Goal: Transaction & Acquisition: Purchase product/service

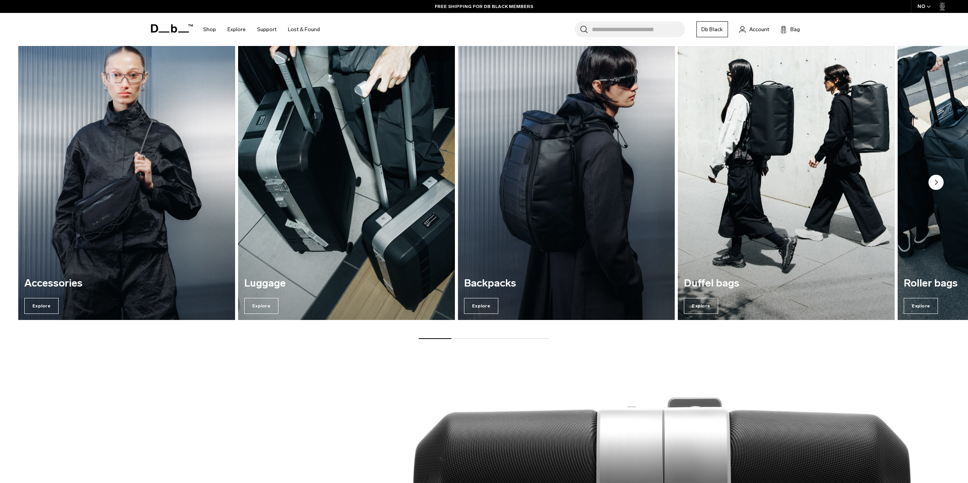
scroll to position [1483, 0]
click at [263, 308] on span "Explore" at bounding box center [261, 306] width 34 height 16
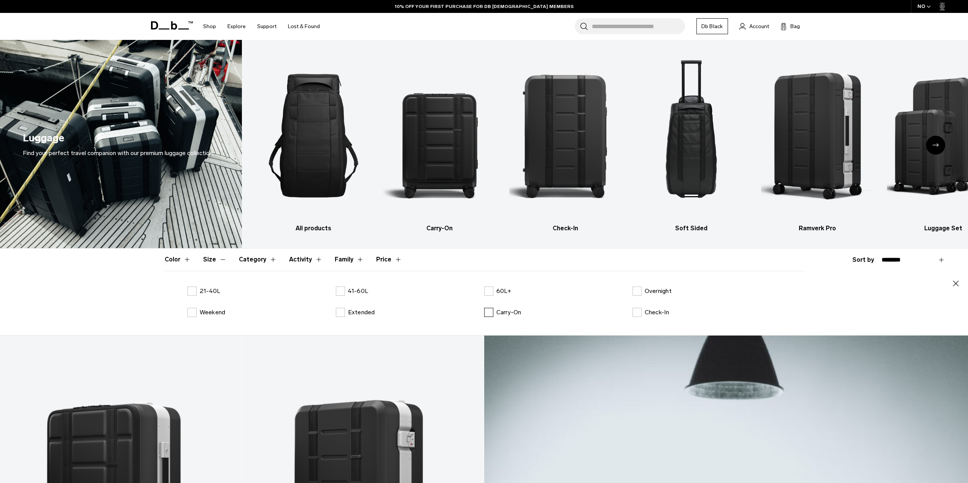
click at [488, 311] on label "Carry-On" at bounding box center [502, 312] width 37 height 9
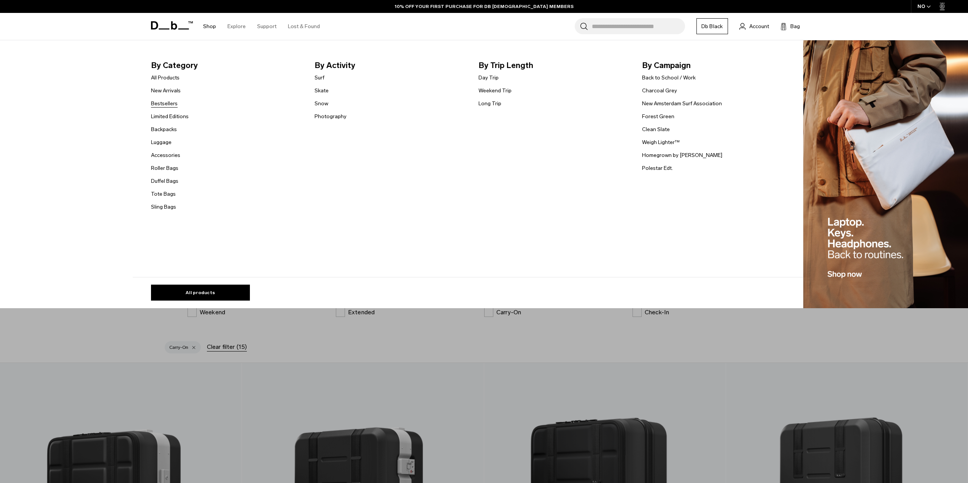
click at [170, 105] on link "Bestsellers" at bounding box center [164, 104] width 27 height 8
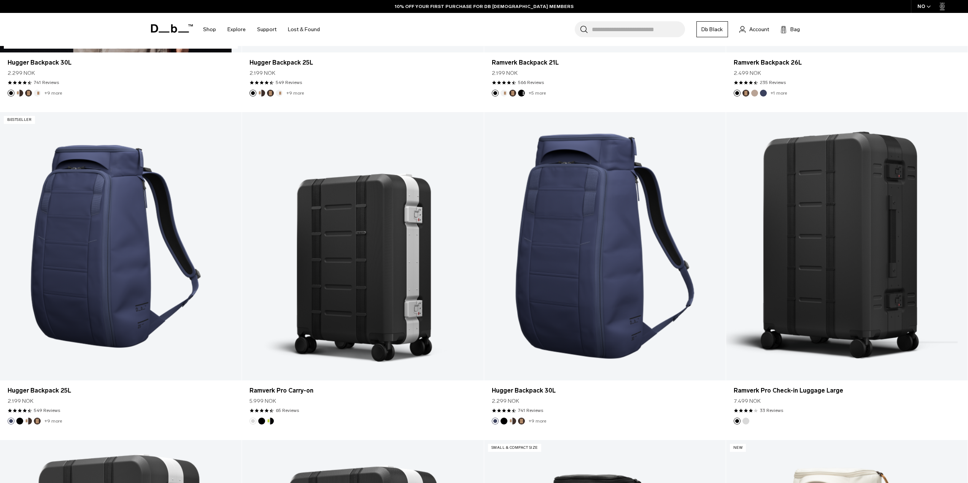
scroll to position [646, 0]
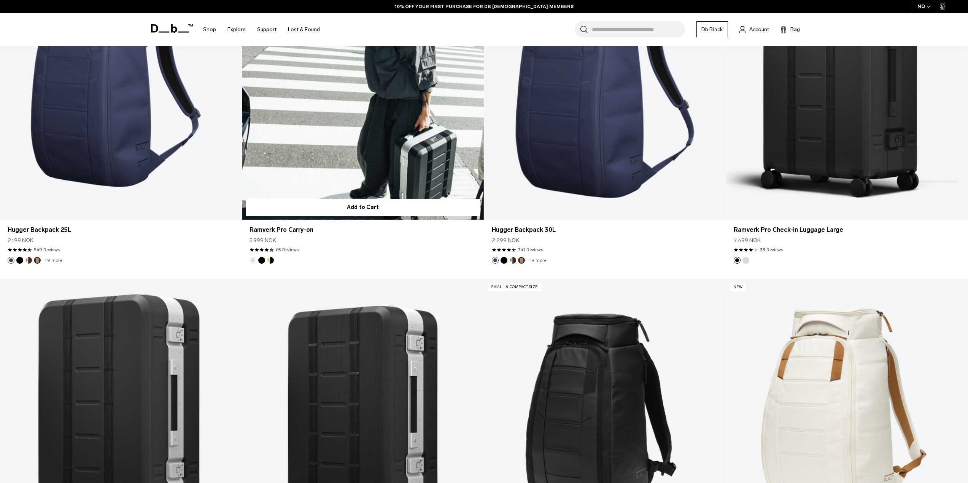
click at [271, 262] on button "Db x New Amsterdam Surf Association" at bounding box center [270, 260] width 7 height 7
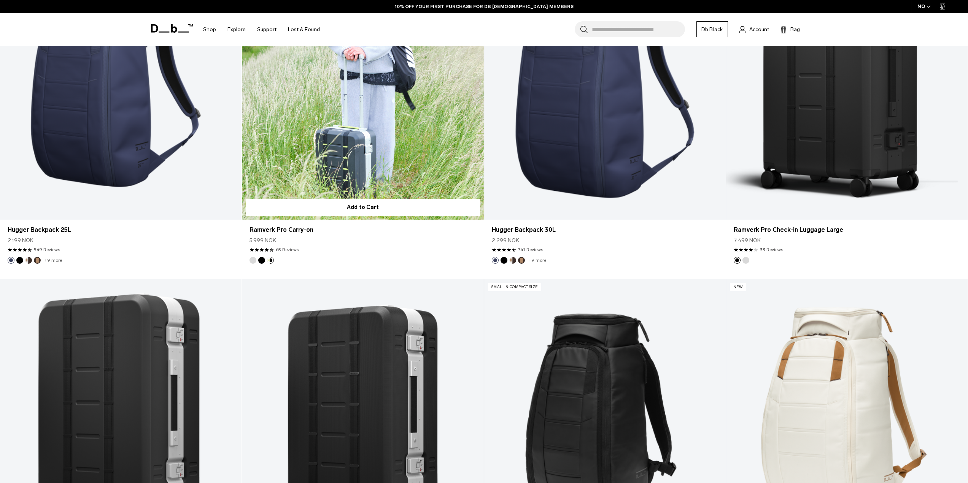
click at [262, 262] on button "Black Out" at bounding box center [261, 260] width 7 height 7
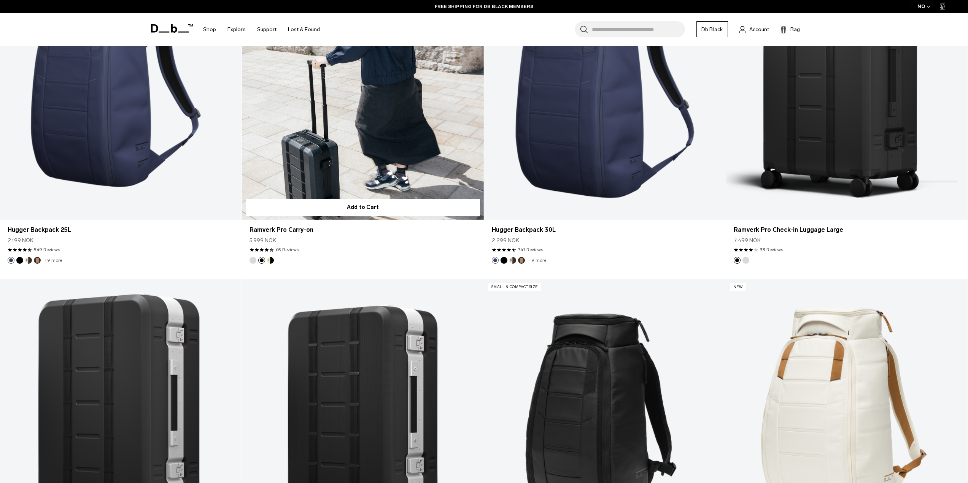
click at [253, 259] on button "Silver" at bounding box center [252, 260] width 7 height 7
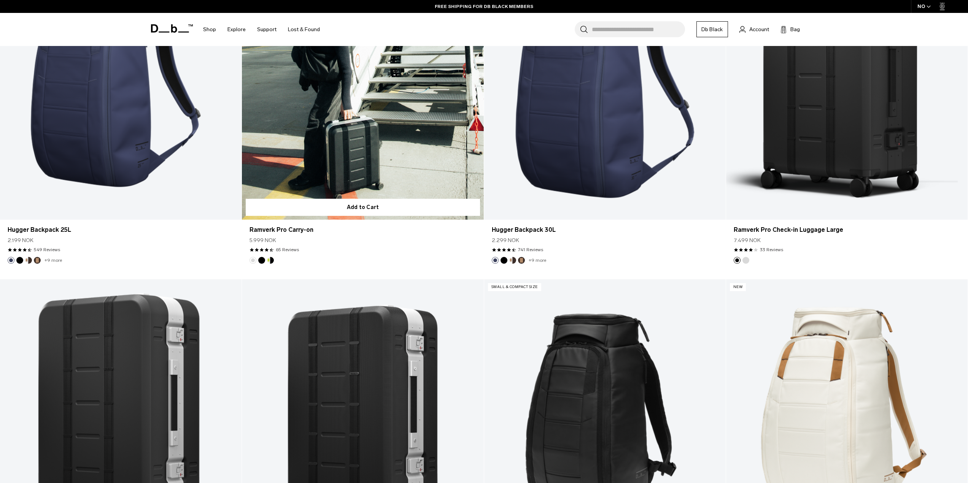
click at [262, 259] on button "Black Out" at bounding box center [261, 260] width 7 height 7
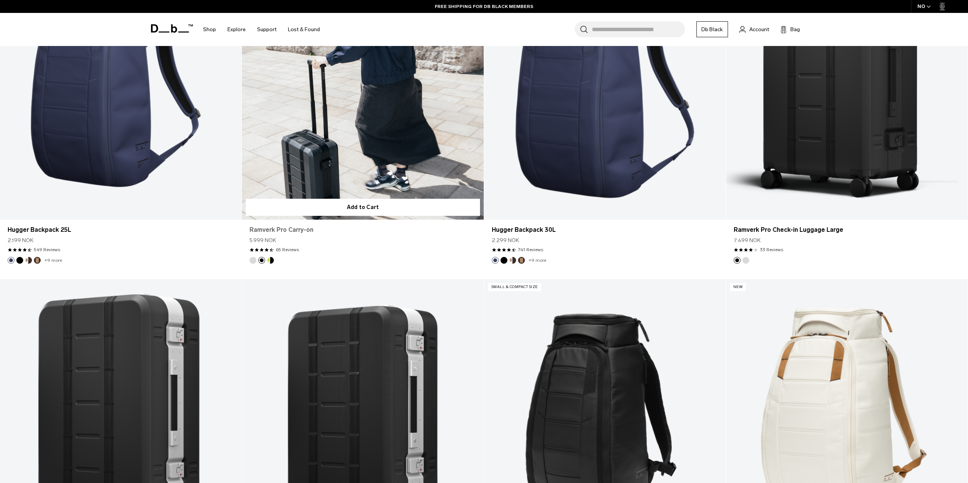
click at [282, 227] on link "Ramverk Pro Carry-on" at bounding box center [362, 229] width 226 height 9
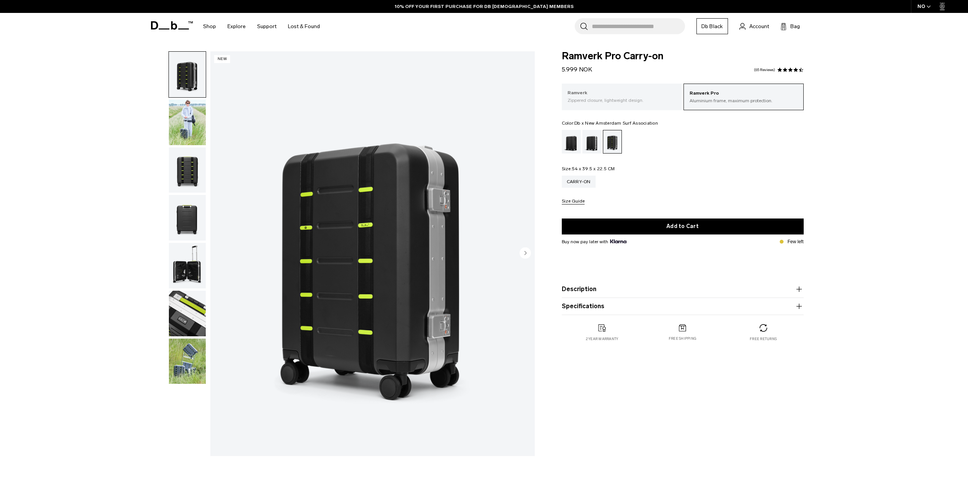
click at [605, 105] on div "Ramverk Zippered closure, lightweight design." at bounding box center [622, 97] width 120 height 26
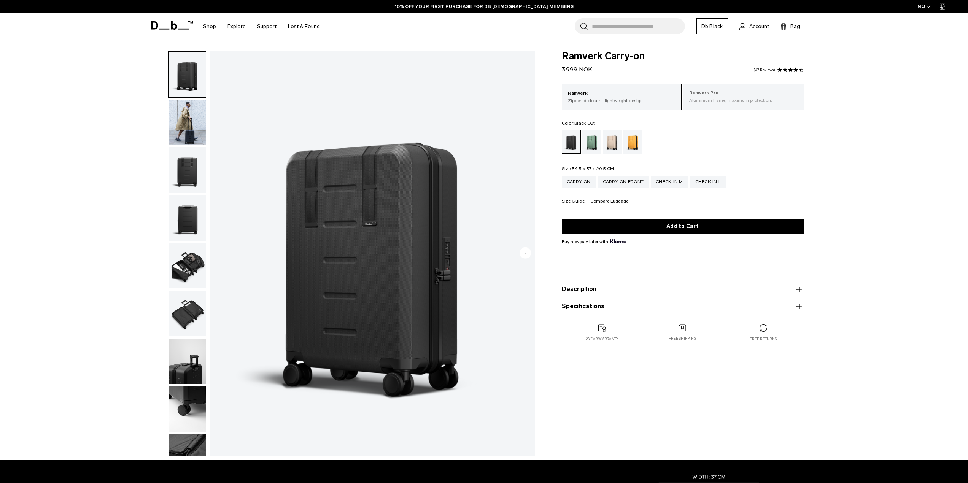
click at [697, 100] on p "Aluminium frame, maximum protection." at bounding box center [743, 100] width 109 height 7
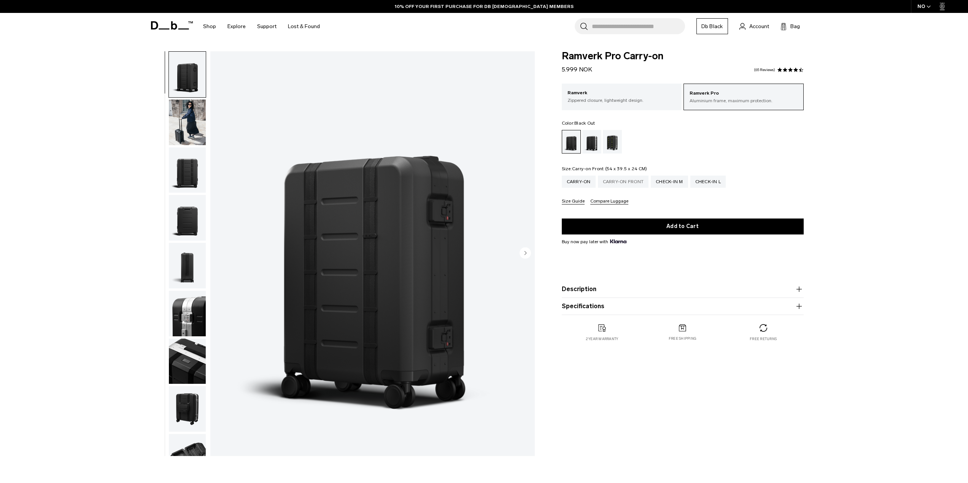
click at [632, 182] on div "Carry-on Front" at bounding box center [623, 182] width 51 height 12
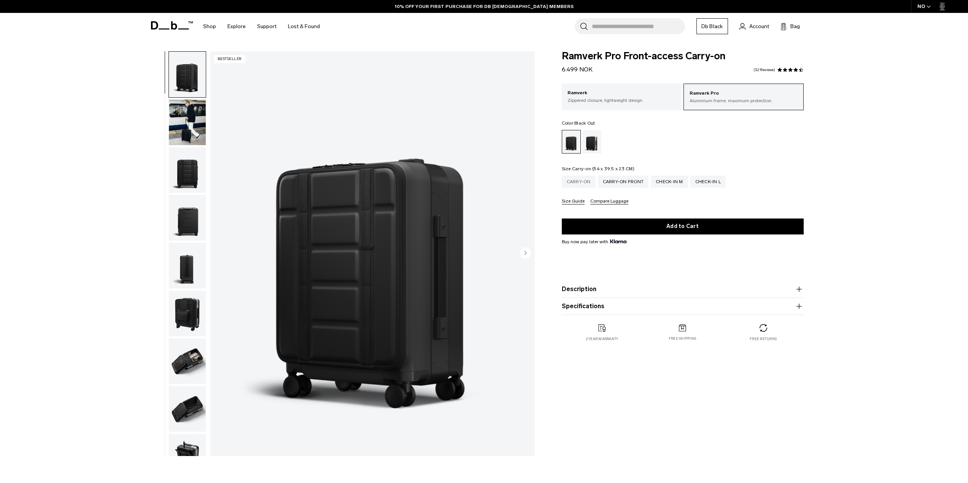
click at [577, 182] on div "Carry-on" at bounding box center [579, 182] width 34 height 12
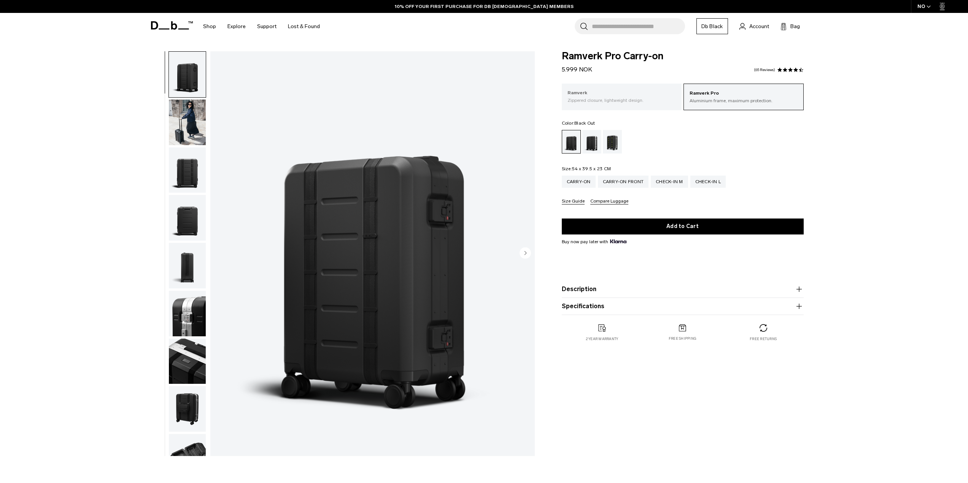
click at [595, 94] on p "Ramverk" at bounding box center [621, 93] width 109 height 8
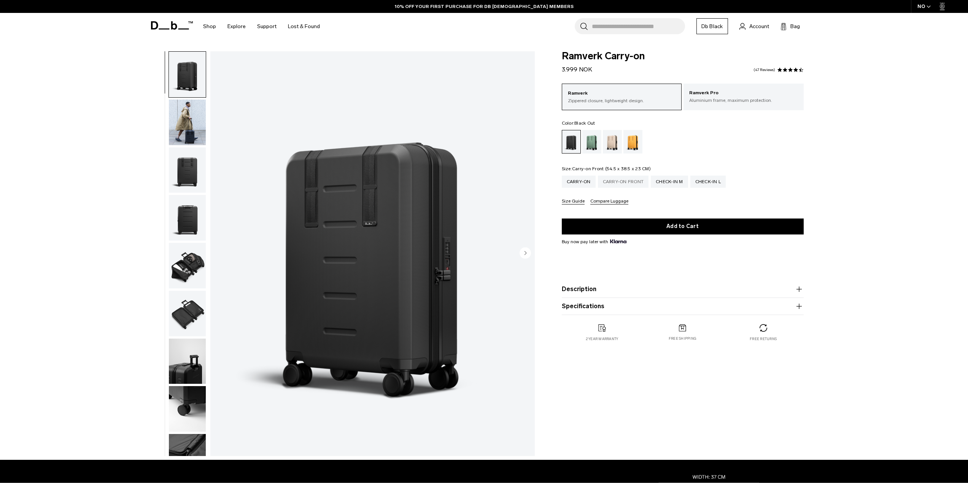
click at [616, 180] on div "Carry-on Front" at bounding box center [623, 182] width 51 height 12
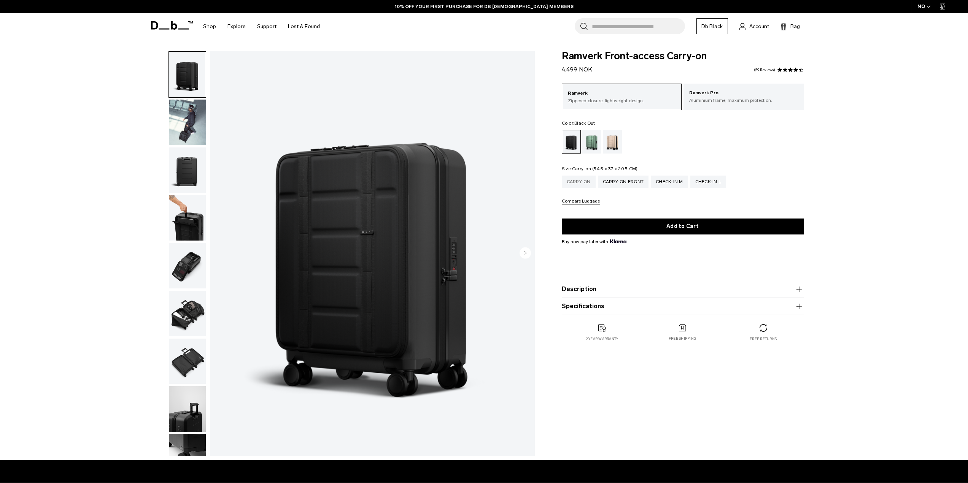
click at [583, 182] on div "Carry-on" at bounding box center [579, 182] width 34 height 12
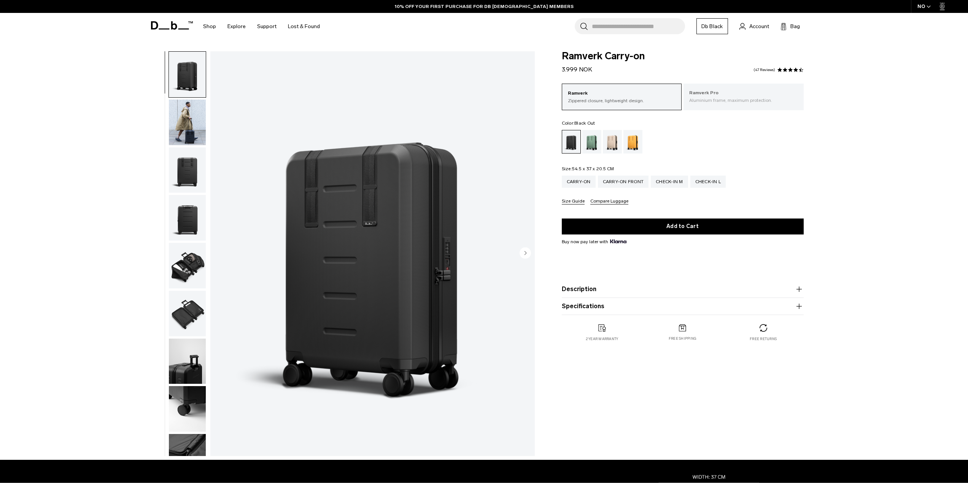
click at [725, 104] on div "Ramverk Pro Aluminium frame, maximum protection." at bounding box center [743, 97] width 120 height 26
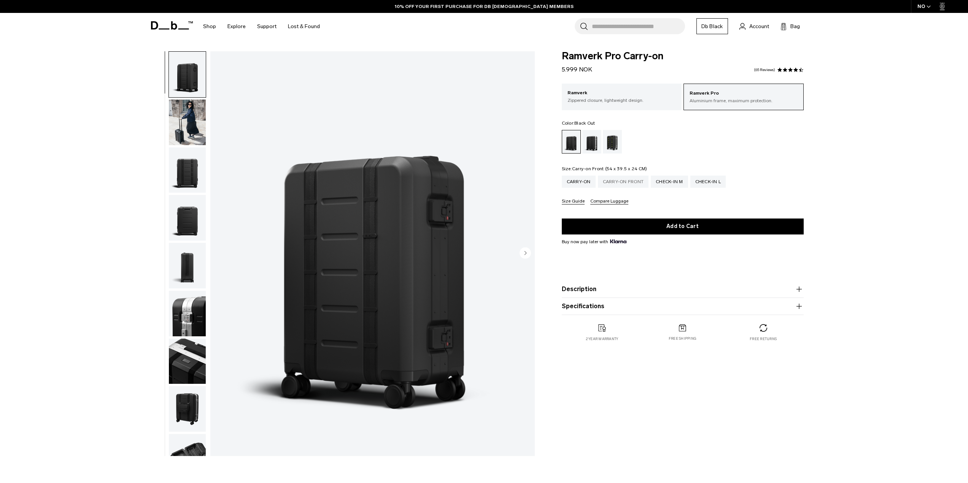
click at [618, 180] on div "Carry-on Front" at bounding box center [623, 182] width 51 height 12
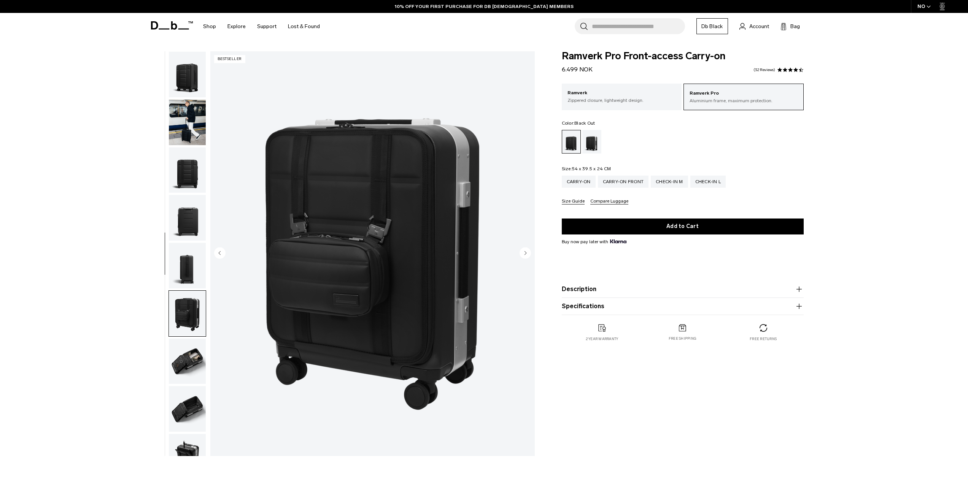
click at [196, 339] on img "button" at bounding box center [187, 362] width 37 height 46
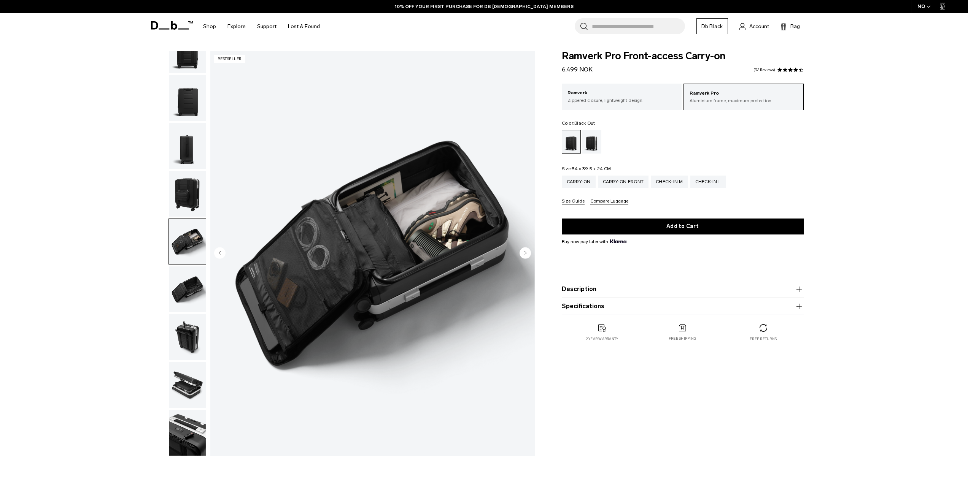
click at [191, 282] on img "button" at bounding box center [187, 290] width 37 height 46
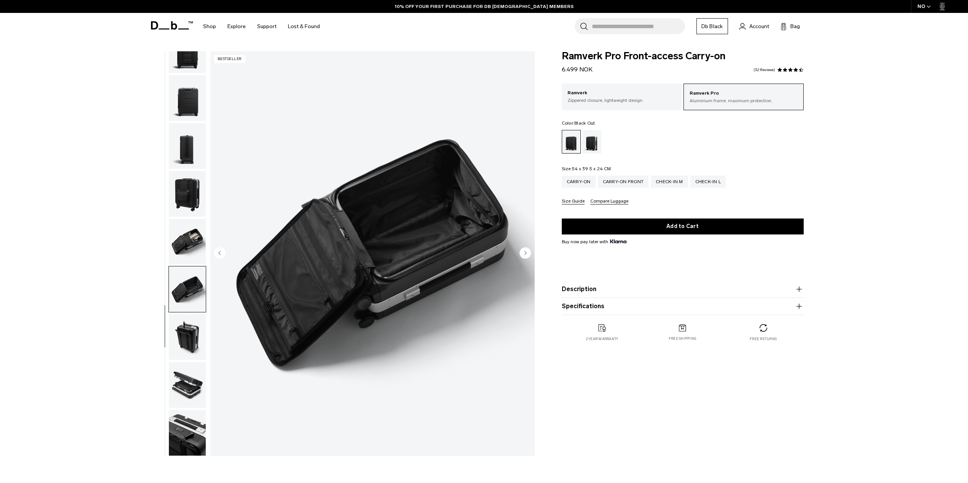
click at [192, 330] on img "button" at bounding box center [187, 337] width 37 height 46
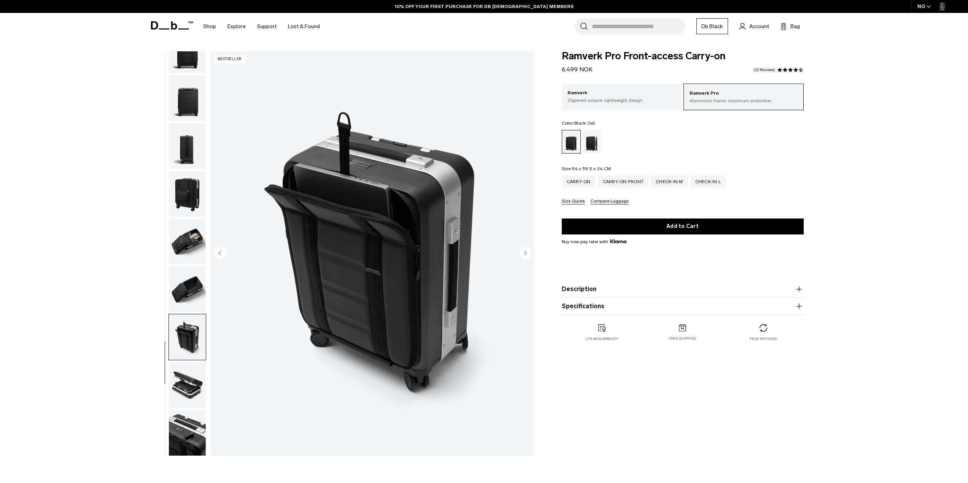
click at [191, 380] on img "button" at bounding box center [187, 385] width 37 height 46
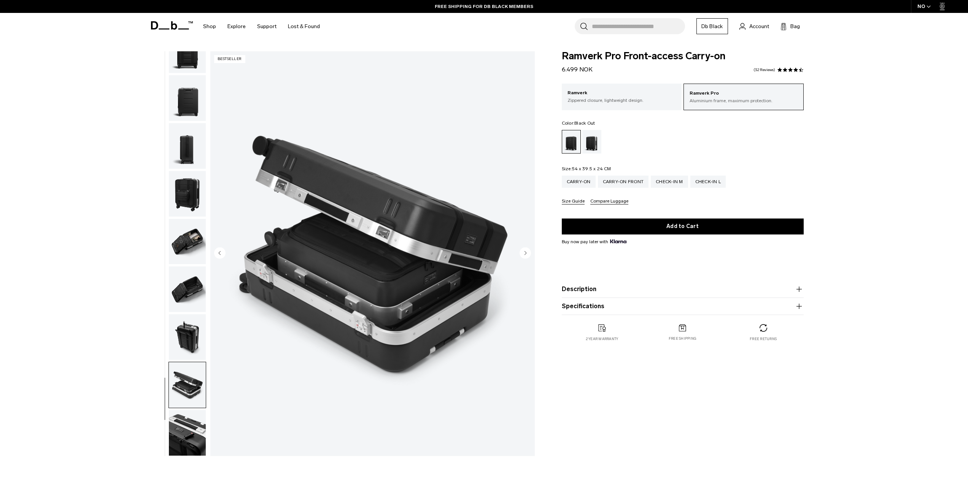
click at [191, 423] on img "button" at bounding box center [187, 433] width 37 height 46
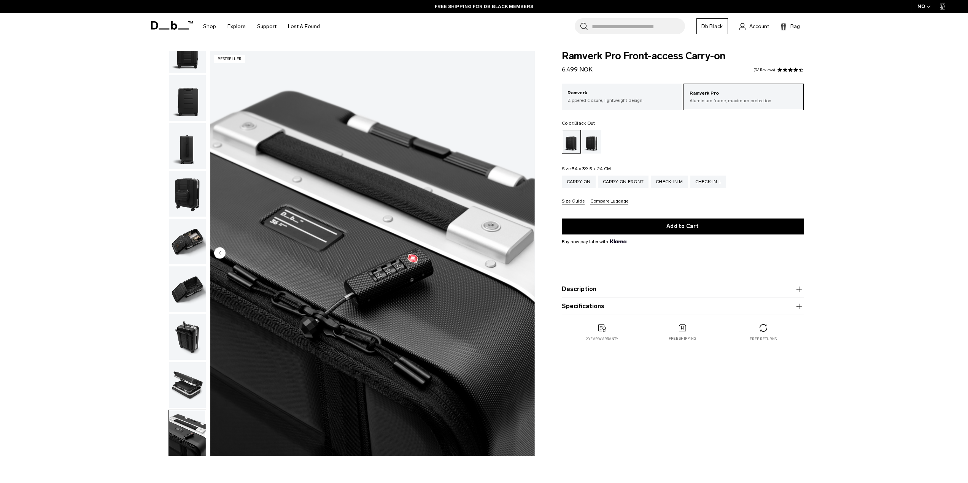
click at [190, 390] on img "button" at bounding box center [187, 385] width 37 height 46
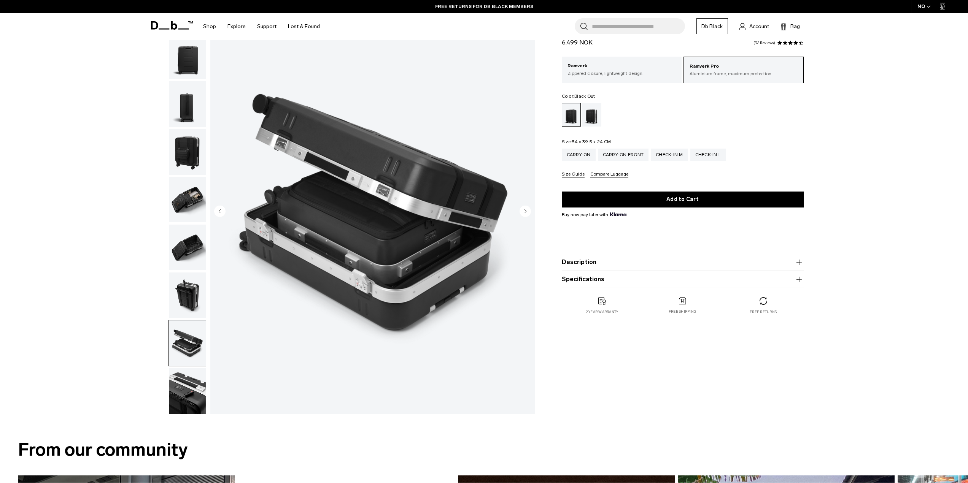
scroll to position [114, 0]
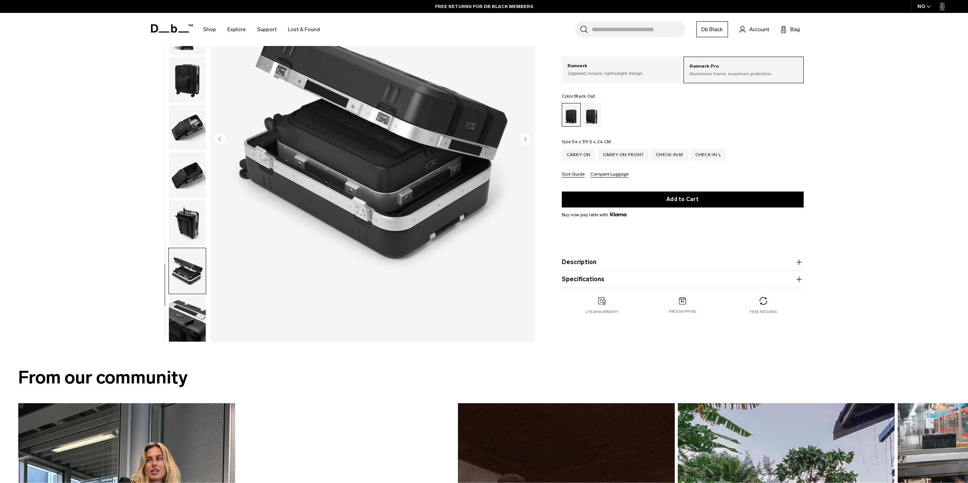
click at [195, 326] on img "button" at bounding box center [187, 319] width 37 height 46
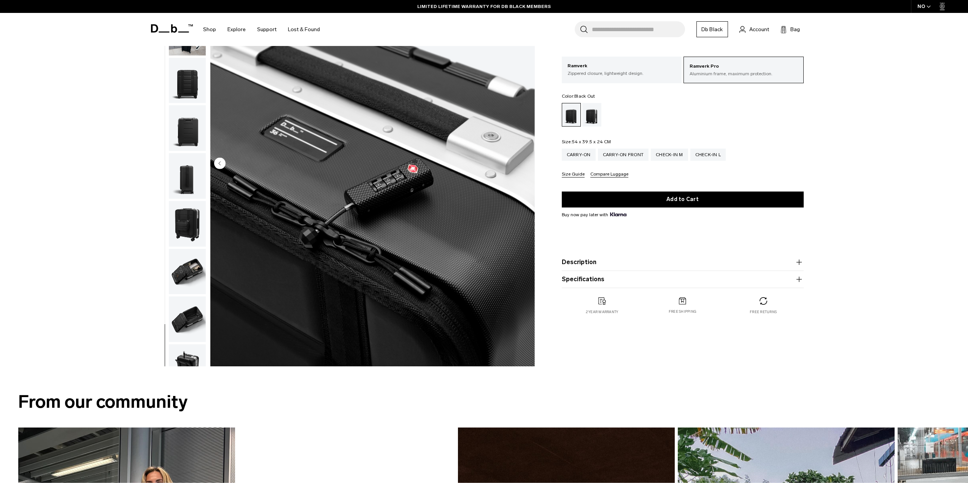
scroll to position [0, 0]
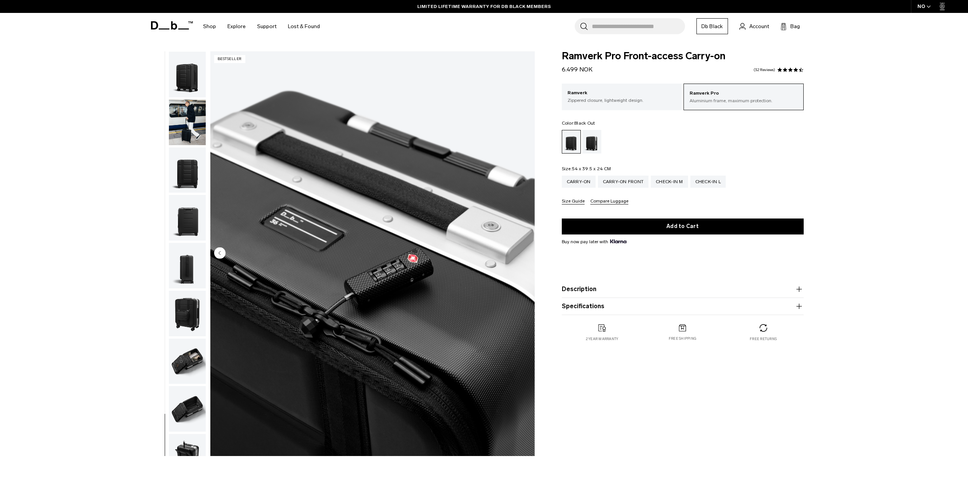
click at [190, 249] on img "button" at bounding box center [187, 266] width 37 height 46
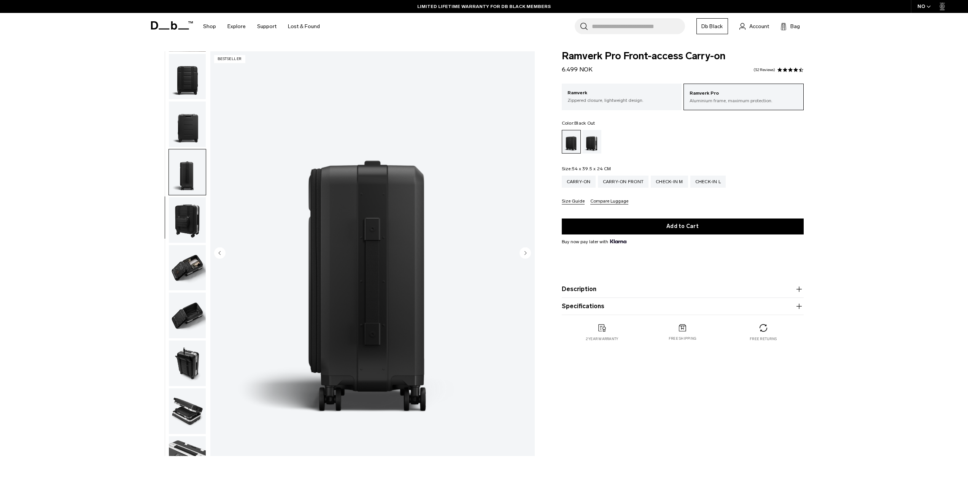
scroll to position [120, 0]
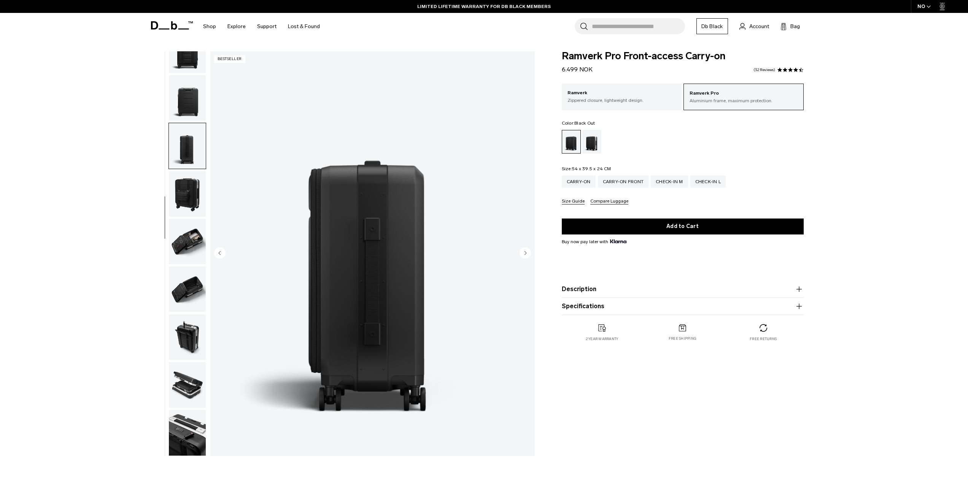
click at [189, 144] on img "button" at bounding box center [187, 146] width 37 height 46
click at [190, 116] on img "button" at bounding box center [187, 98] width 37 height 46
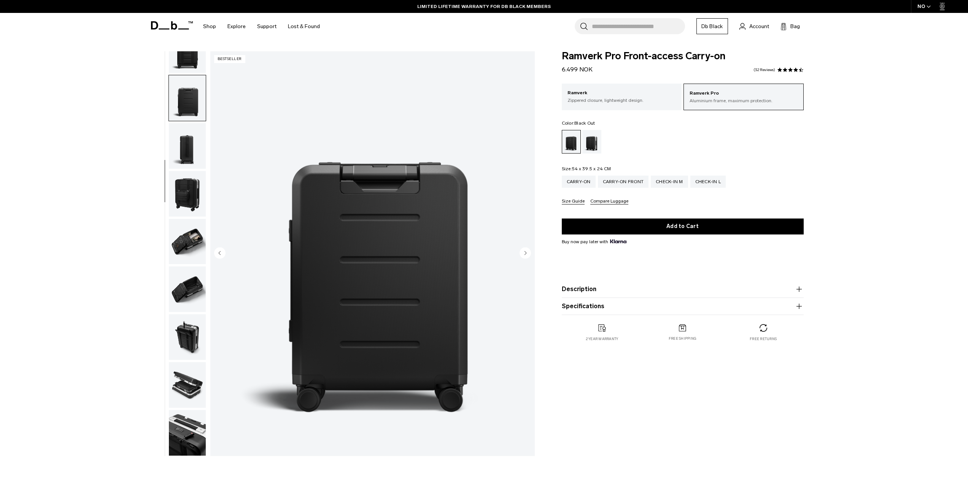
click at [190, 104] on img "button" at bounding box center [187, 98] width 37 height 46
click at [568, 179] on div "Carry-on" at bounding box center [579, 182] width 34 height 12
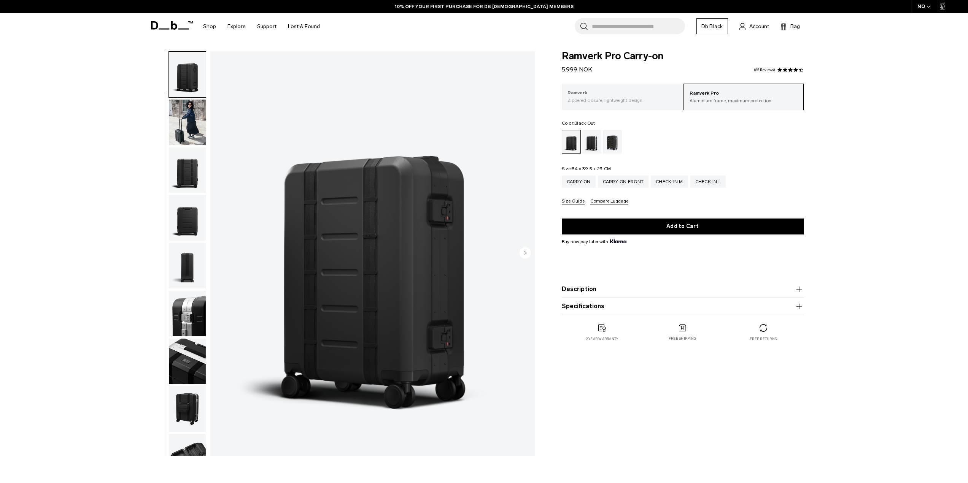
click at [603, 89] on p "Ramverk" at bounding box center [621, 93] width 109 height 8
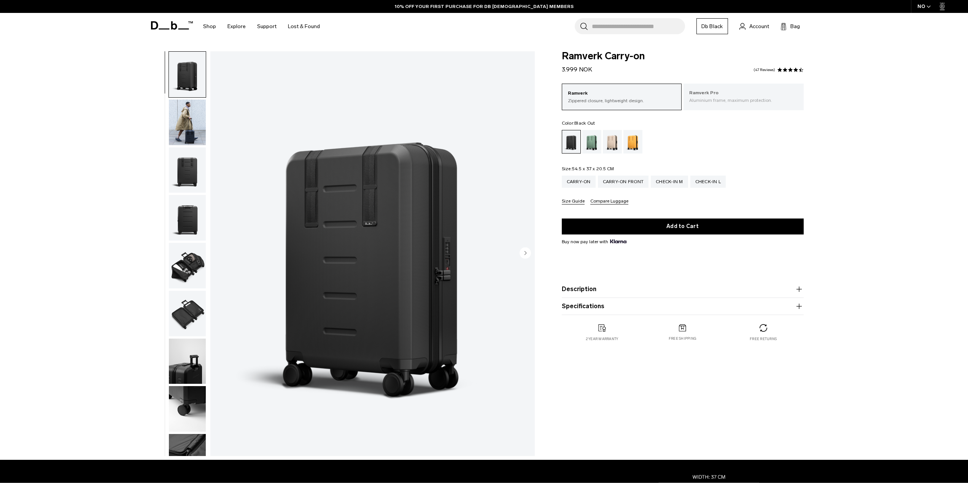
click at [741, 102] on p "Aluminium frame, maximum protection." at bounding box center [743, 100] width 109 height 7
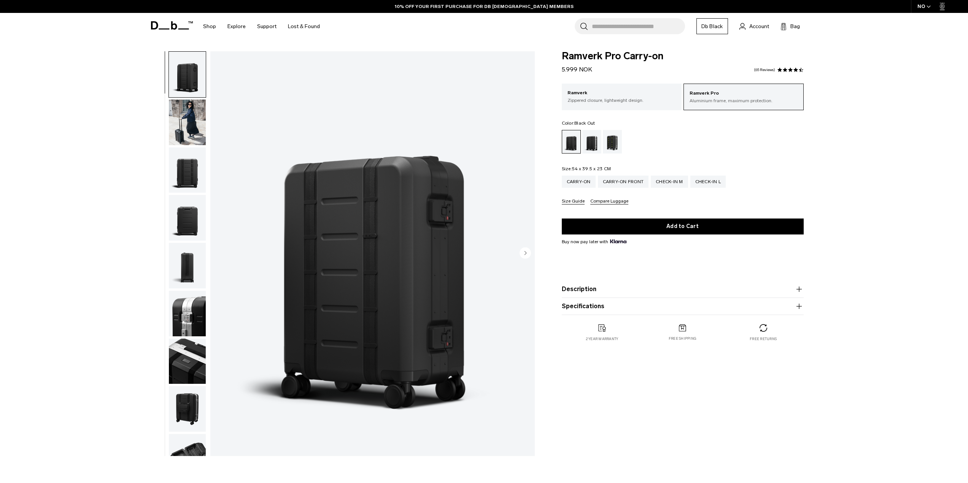
click at [780, 70] on span at bounding box center [779, 69] width 5 height 5
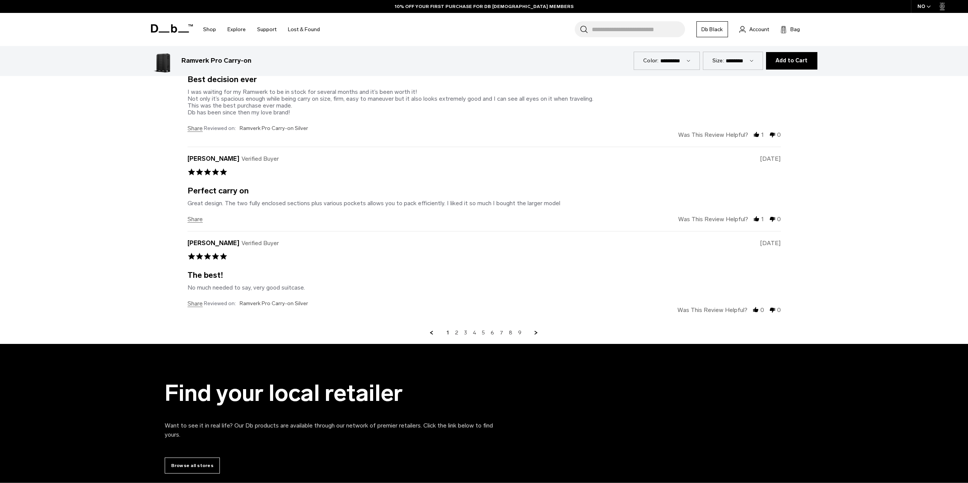
scroll to position [3305, 0]
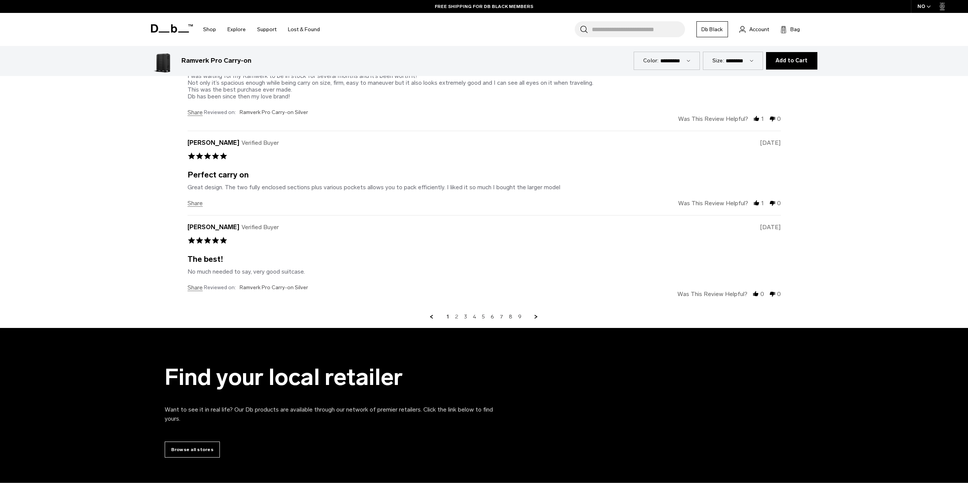
click at [456, 314] on link "2" at bounding box center [456, 317] width 3 height 7
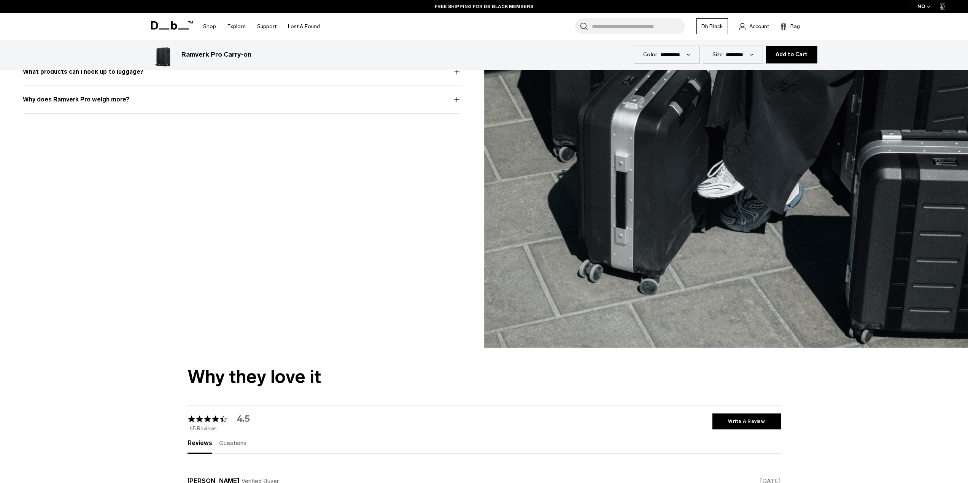
scroll to position [2604, 0]
